Goal: Task Accomplishment & Management: Use online tool/utility

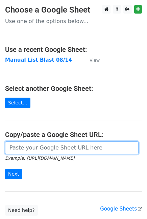
click at [56, 147] on input "url" at bounding box center [72, 147] width 134 height 13
paste input "https://docs.google.com/spreadsheets/d/1cVqhrcXQ4gt1akk3Q4p2agU1Yz8dbaFA56D5Bxt…"
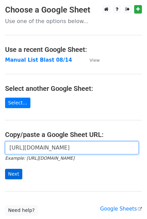
type input "https://docs.google.com/spreadsheets/d/1cVqhrcXQ4gt1akk3Q4p2agU1Yz8dbaFA56D5Bxt…"
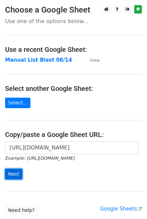
scroll to position [0, 0]
click at [19, 171] on input "Next" at bounding box center [13, 174] width 17 height 10
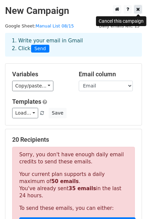
click at [137, 8] on icon at bounding box center [138, 9] width 4 height 5
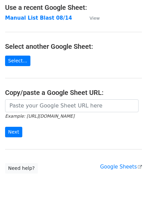
scroll to position [51, 0]
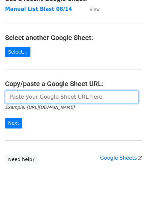
click at [38, 96] on input "url" at bounding box center [72, 96] width 134 height 13
paste input "https://docs.google.com/spreadsheets/d/1cVqhrcXQ4gt1akk3Q4p2agU1Yz8dbaFA56D5Bxt…"
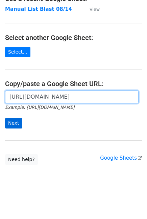
type input "https://docs.google.com/spreadsheets/d/1cVqhrcXQ4gt1akk3Q4p2agU1Yz8dbaFA56D5Bxt…"
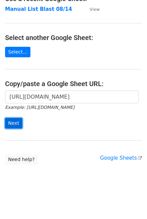
scroll to position [0, 0]
click at [9, 126] on input "Next" at bounding box center [13, 123] width 17 height 10
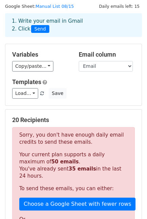
scroll to position [38, 0]
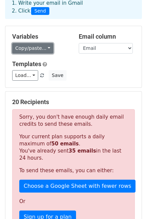
click at [25, 47] on link "Copy/paste..." at bounding box center [32, 48] width 41 height 10
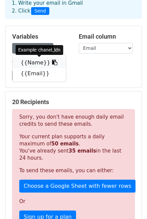
click at [29, 65] on link "{{Name}}" at bounding box center [40, 62] width 54 height 11
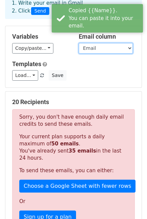
click at [121, 45] on select "Name Email" at bounding box center [106, 48] width 54 height 10
click at [79, 43] on select "Name Email" at bounding box center [106, 48] width 54 height 10
click at [55, 59] on div "Variables Copy/paste... {{Name}} {{Email}} Email column Name Email Templates Lo…" at bounding box center [73, 56] width 136 height 61
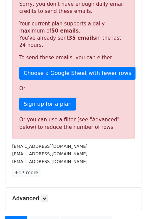
scroll to position [218, 0]
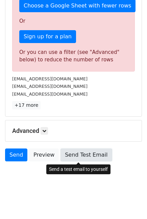
click at [78, 150] on link "Send Test Email" at bounding box center [86, 154] width 51 height 13
